Goal: Transaction & Acquisition: Purchase product/service

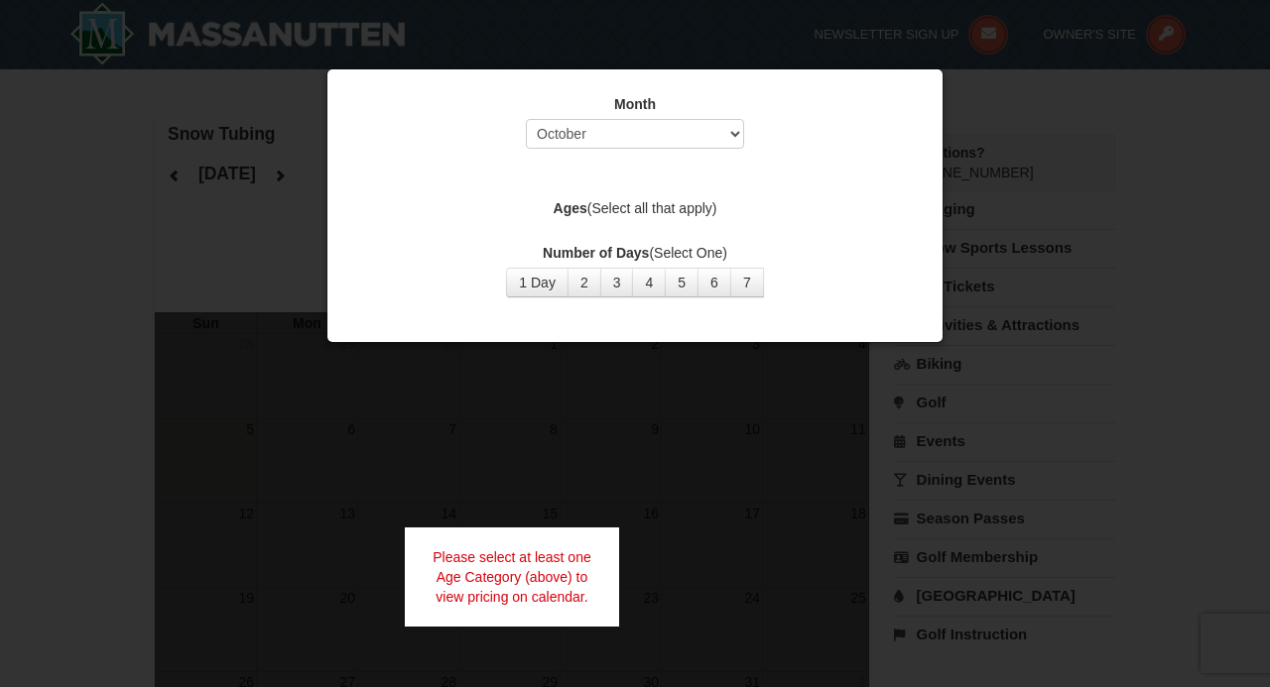
select select "12"
click option "December" at bounding box center [0, 0] width 0 height 0
click at [539, 288] on button "1 Day" at bounding box center [537, 283] width 62 height 30
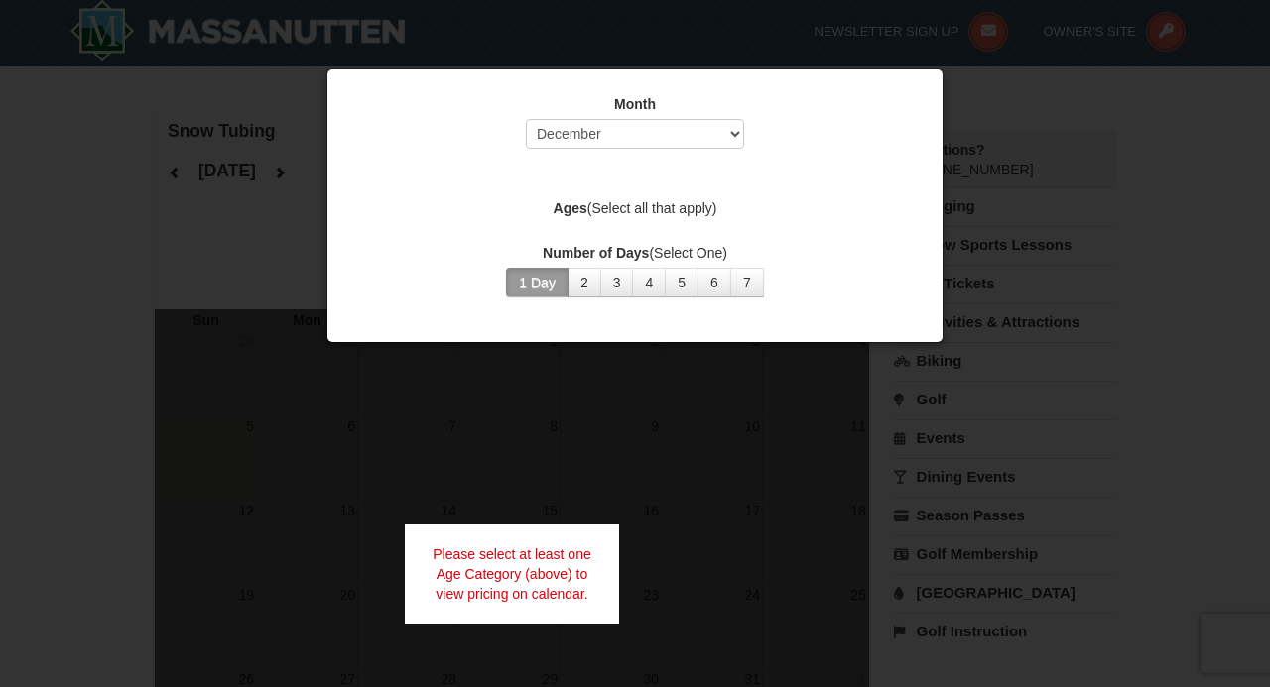
scroll to position [8, 0]
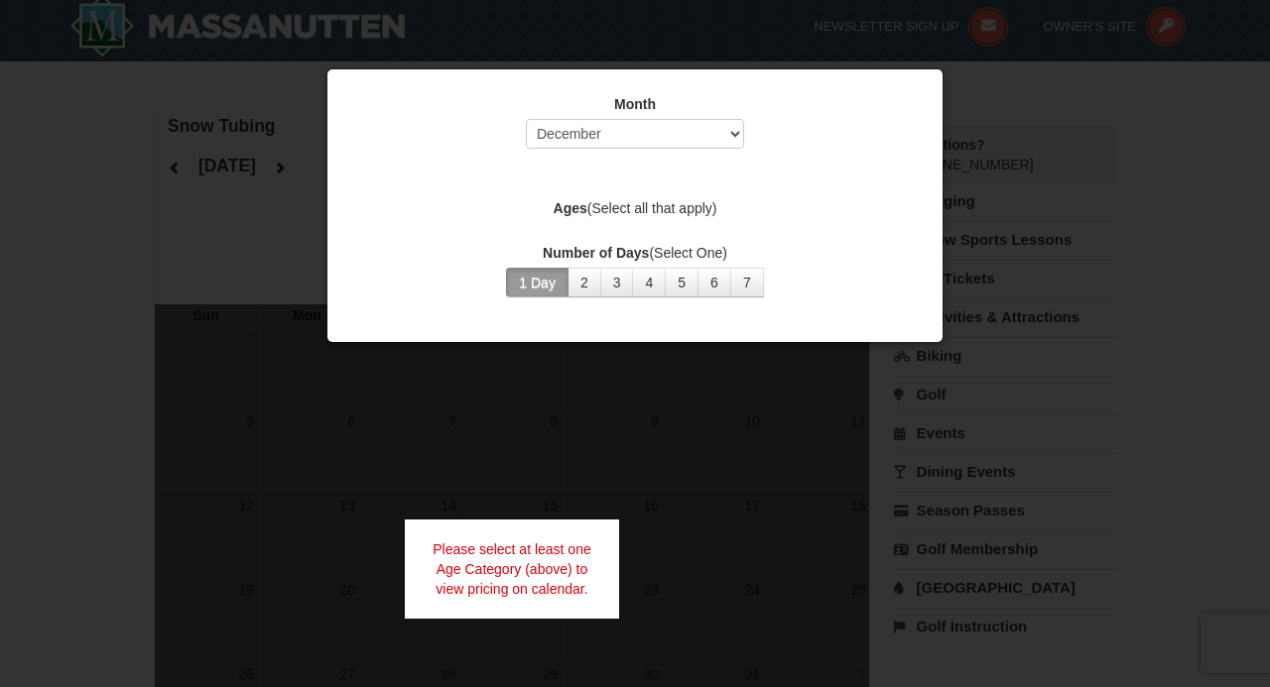
click at [575, 567] on div "Please select at least one Age Category (above) to view pricing on calendar." at bounding box center [512, 569] width 214 height 99
click at [1086, 210] on div at bounding box center [635, 343] width 1270 height 687
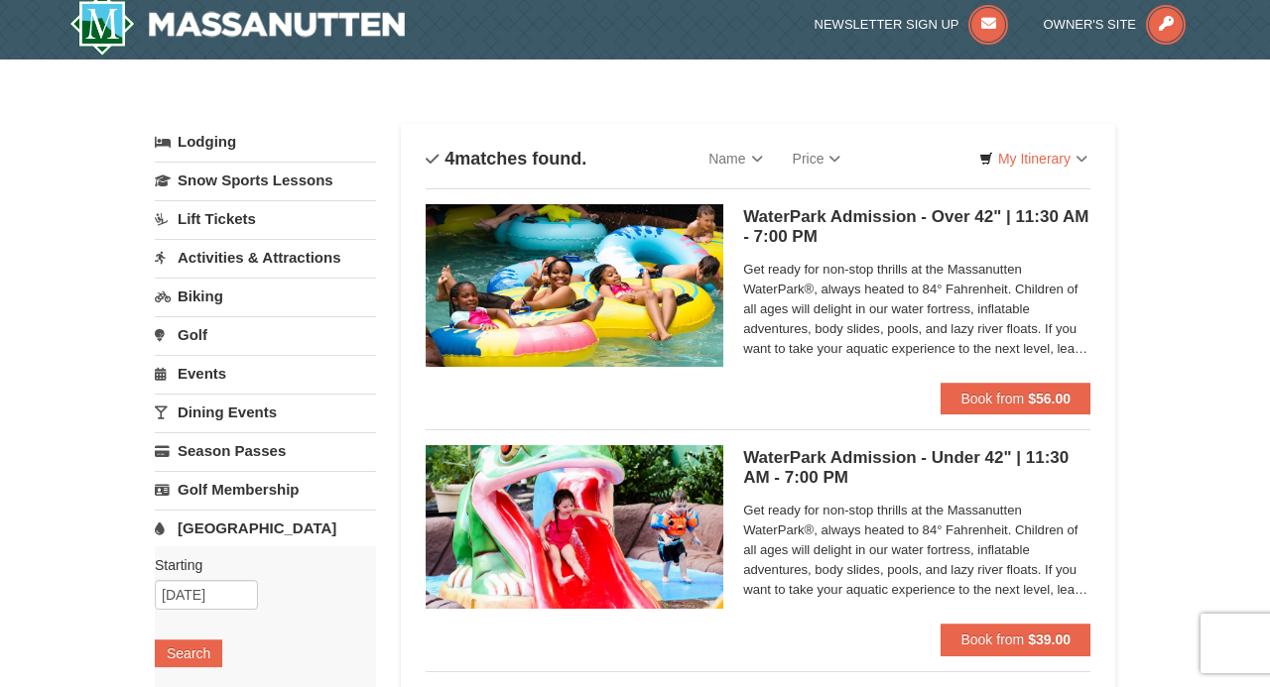
scroll to position [14, 0]
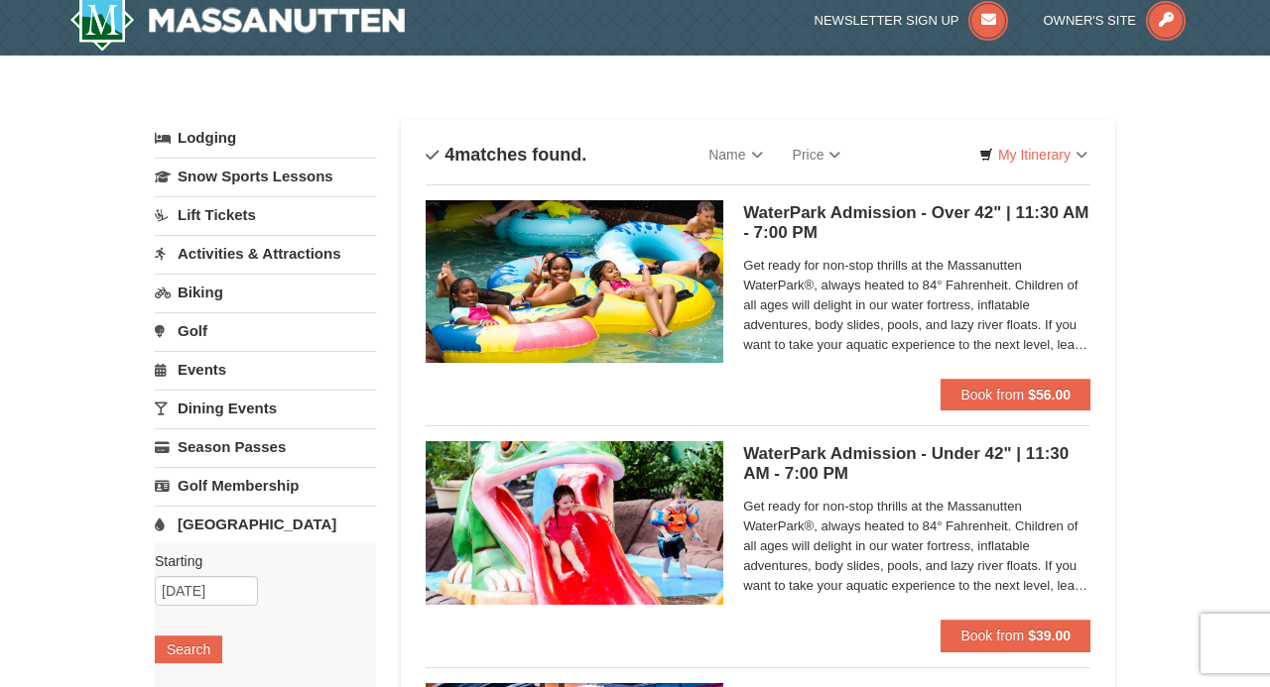
click at [827, 219] on h5 "WaterPark Admission - Over 42" | 11:30 AM - 7:00 PM Massanutten Indoor/Outdoor …" at bounding box center [916, 223] width 347 height 40
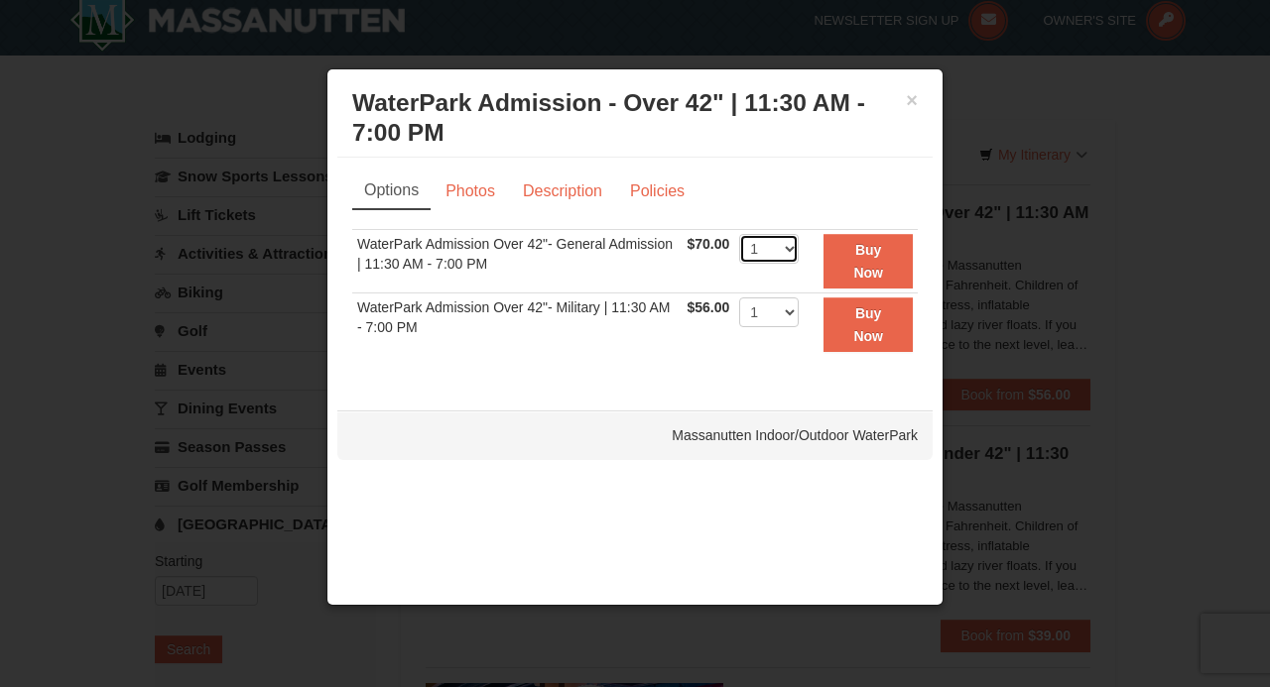
click at [739, 234] on select "1 2 3 4 5 6 7 8 9 10 11 12 13 14 15 16 17 18 19 20 21 22" at bounding box center [769, 249] width 60 height 30
click option "5" at bounding box center [0, 0] width 0 height 0
click at [739, 234] on select "1 2 3 4 5 6 7 8 9 10 11 12 13 14 15 16 17 18 19 20 21 22" at bounding box center [769, 249] width 60 height 30
select select "1"
click option "1" at bounding box center [0, 0] width 0 height 0
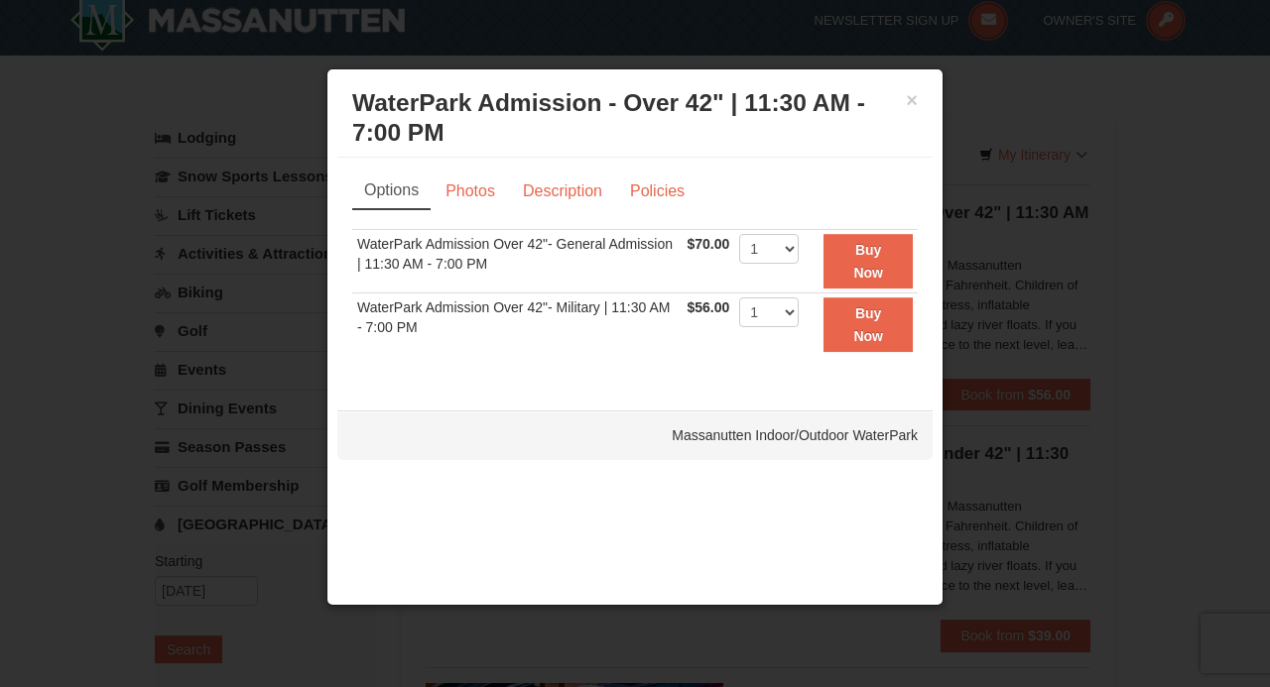
click at [684, 351] on td "$56.00 Includes all fees. Tax excluded." at bounding box center [708, 325] width 53 height 62
click at [564, 190] on link "Description" at bounding box center [562, 192] width 105 height 38
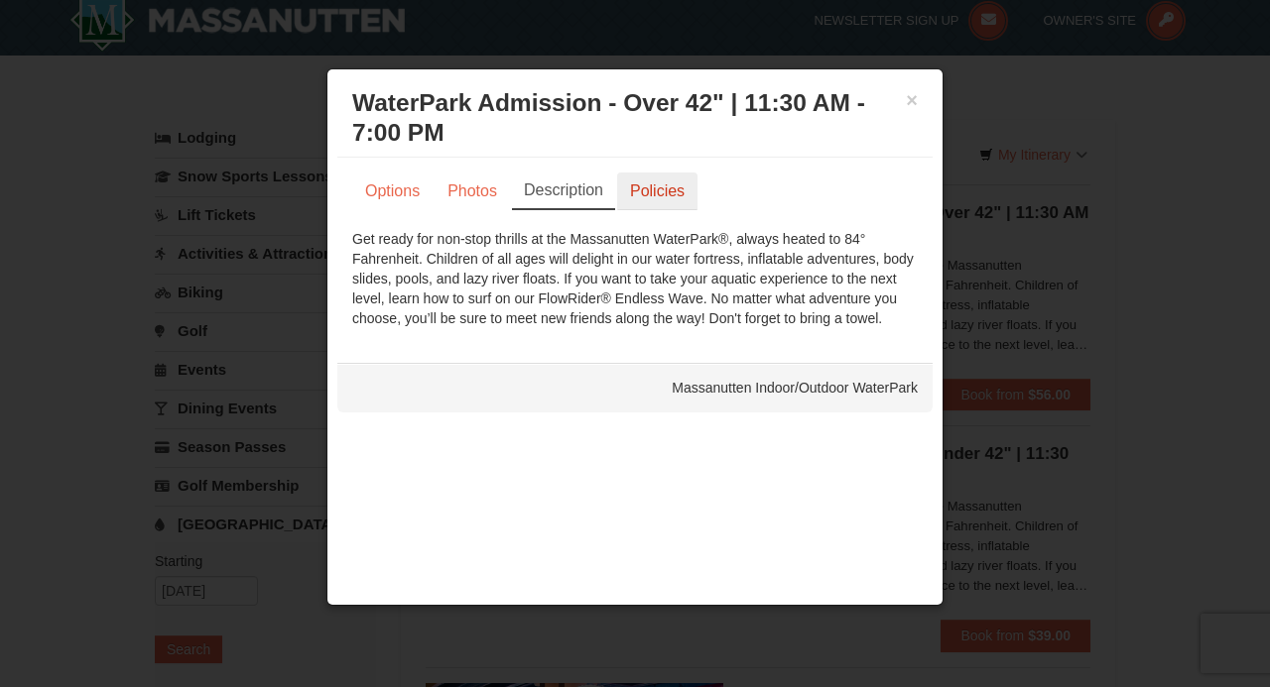
click at [667, 206] on link "Policies" at bounding box center [657, 192] width 80 height 38
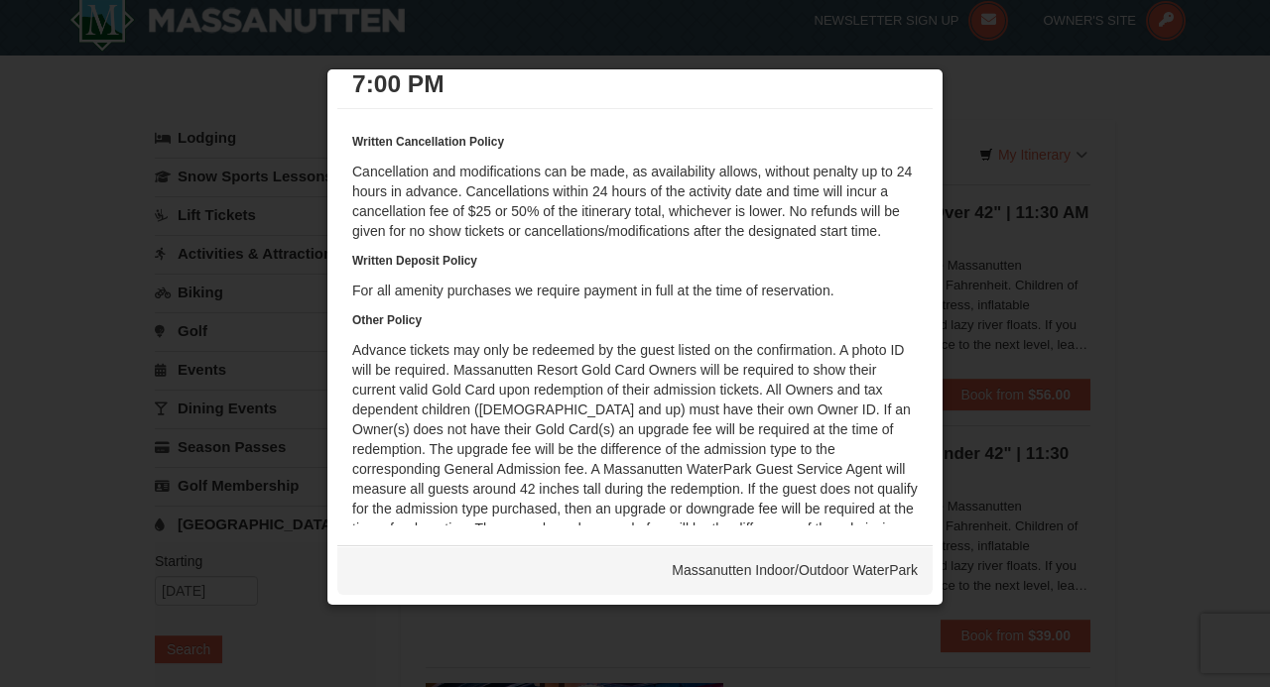
scroll to position [0, 0]
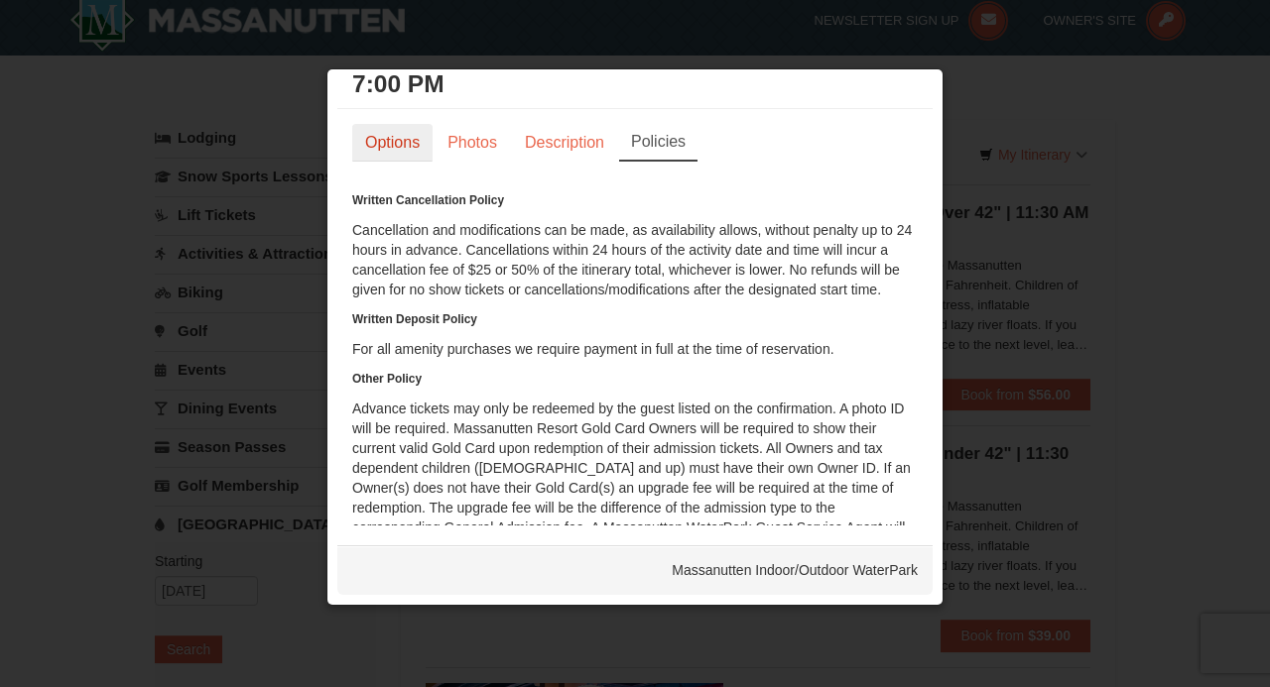
click at [373, 135] on link "Options" at bounding box center [392, 143] width 80 height 38
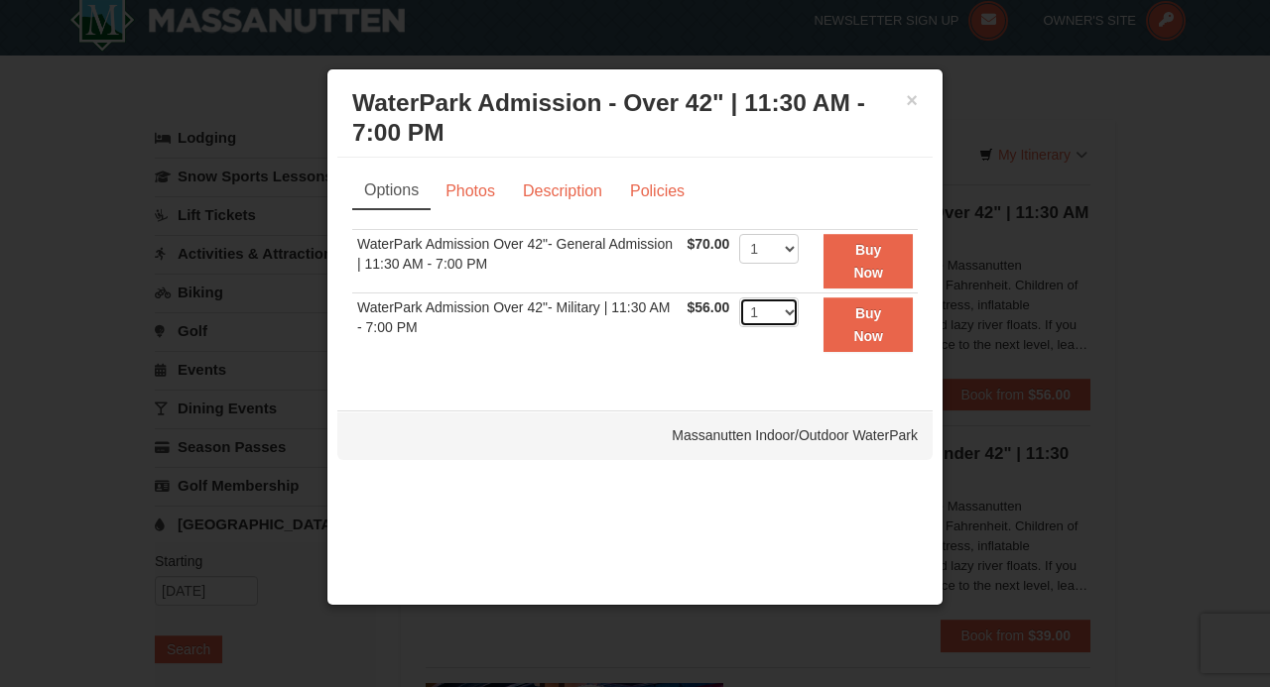
click at [739, 298] on select "1 2 3 4 5 6 7 8 9 10 11 12 13 14 15 16 17 18 19 20 21 22" at bounding box center [769, 313] width 60 height 30
select select "5"
click option "5" at bounding box center [0, 0] width 0 height 0
click at [860, 327] on button "Buy Now" at bounding box center [867, 325] width 89 height 55
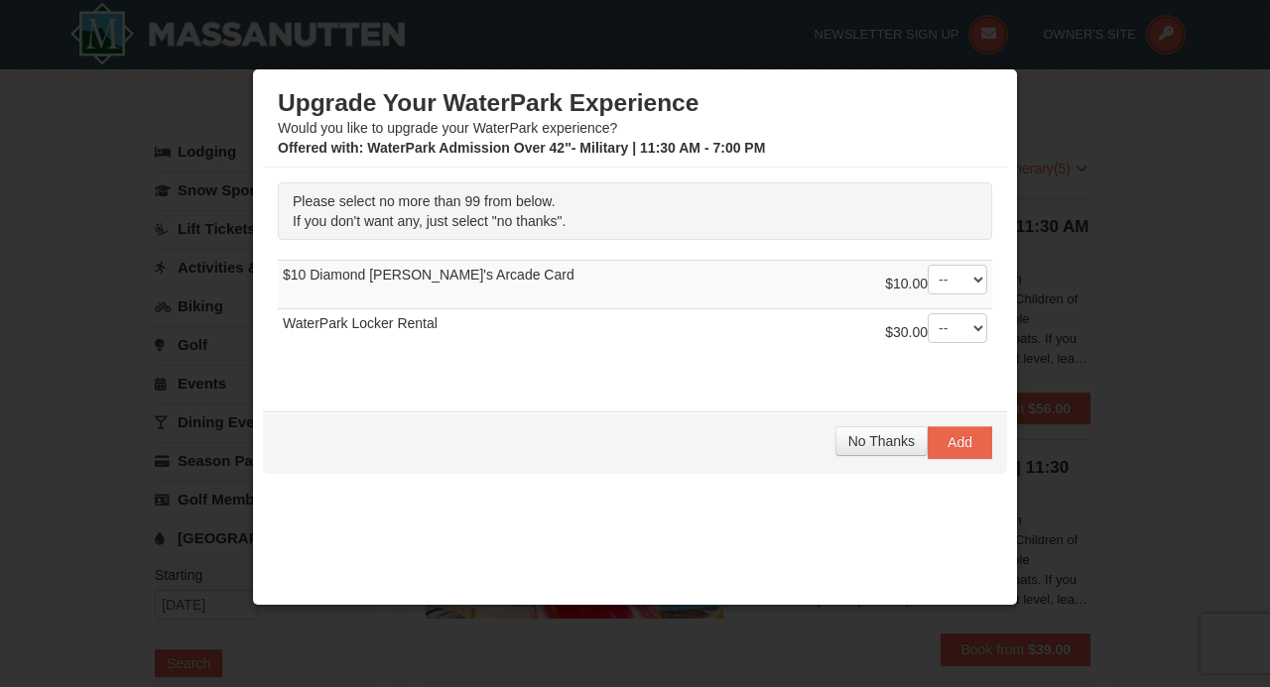
scroll to position [6, 0]
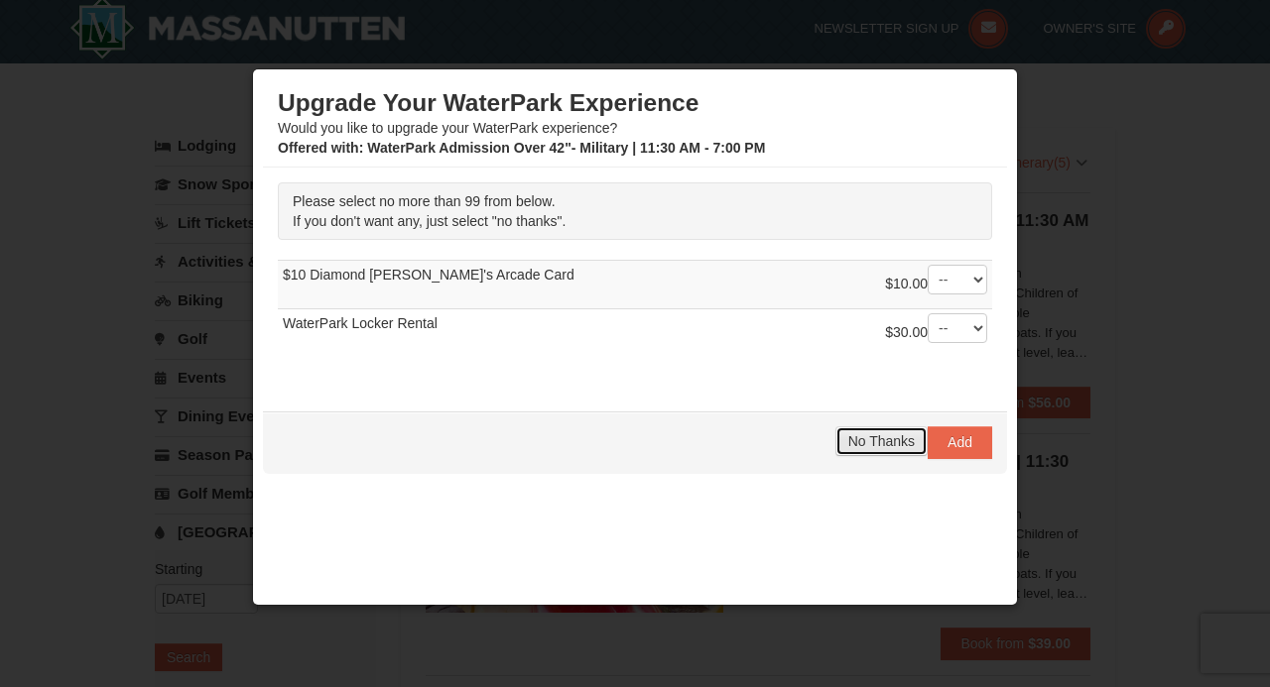
click at [864, 436] on span "No Thanks" at bounding box center [881, 441] width 66 height 16
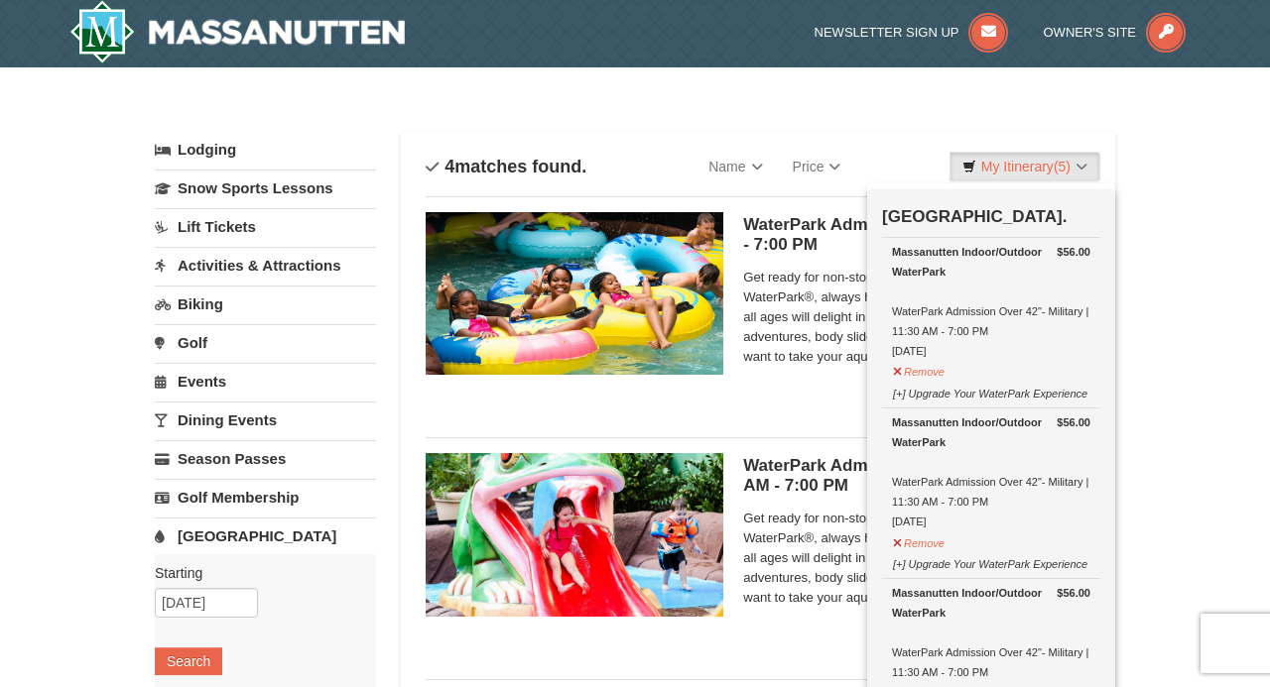
scroll to position [0, 0]
